Goal: Information Seeking & Learning: Find specific fact

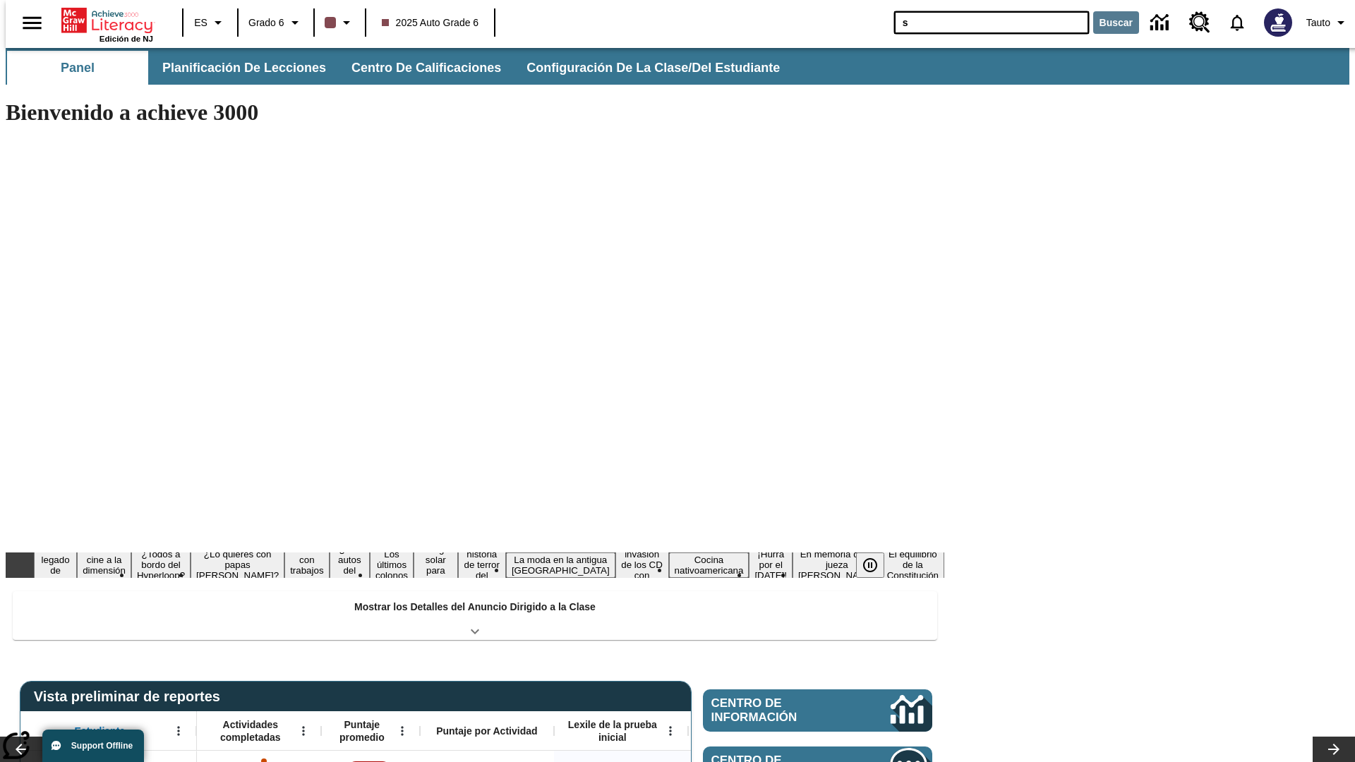
type input "s"
click at [1107, 23] on button "Buscar" at bounding box center [1116, 22] width 46 height 23
